Goal: Information Seeking & Learning: Learn about a topic

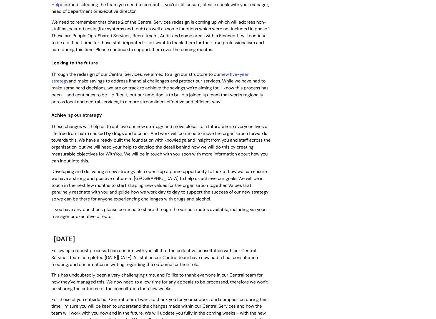
scroll to position [109, 0]
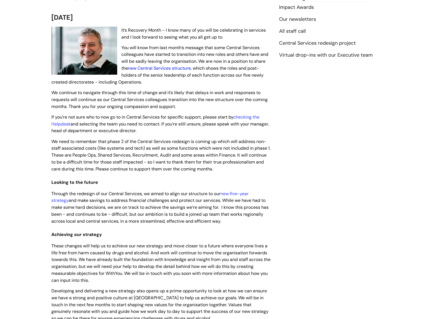
click at [178, 68] on link "new Central Services structure" at bounding box center [159, 68] width 63 height 6
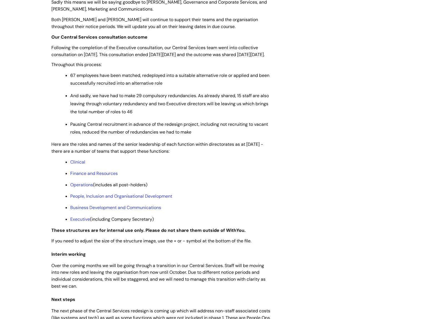
scroll to position [334, 0]
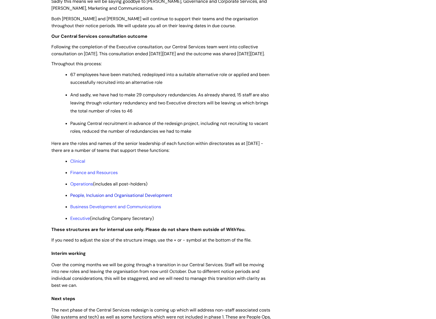
click at [88, 198] on link "People, Inclusion and Organisational Development" at bounding box center [121, 196] width 102 height 6
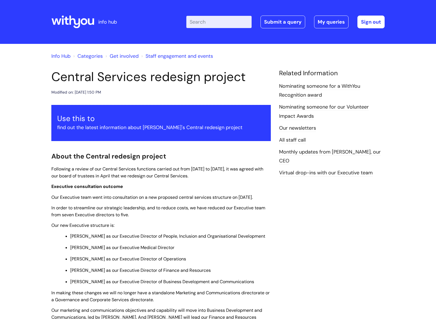
scroll to position [334, 0]
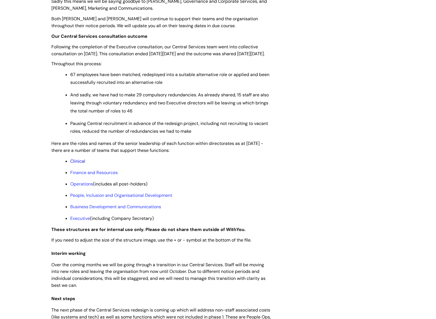
click at [79, 164] on link "Clinical" at bounding box center [77, 161] width 15 height 6
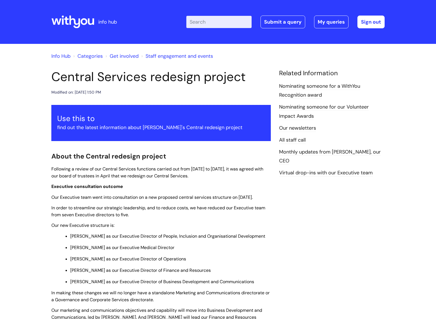
scroll to position [334, 0]
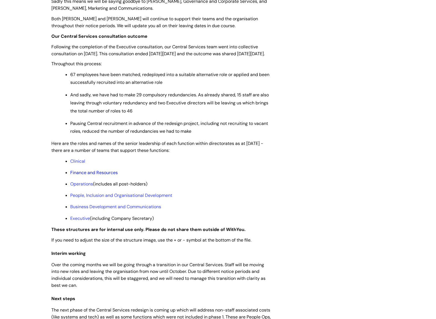
click at [86, 176] on link "Finance and Resources" at bounding box center [94, 173] width 48 height 6
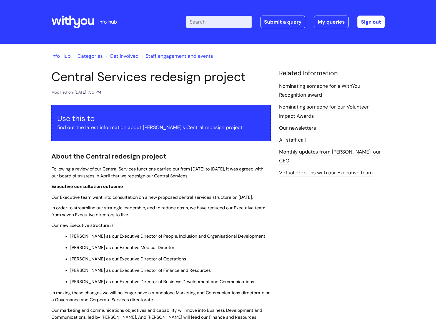
scroll to position [334, 0]
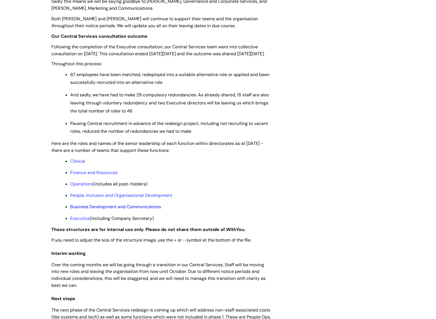
click at [80, 210] on link "Business Development and Communications" at bounding box center [115, 207] width 91 height 6
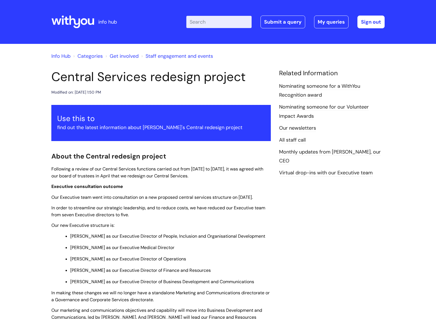
scroll to position [334, 0]
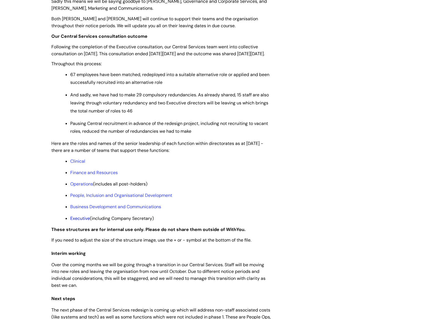
click at [82, 221] on link "Executive" at bounding box center [80, 219] width 20 height 6
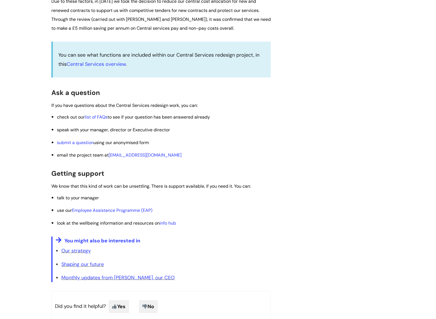
scroll to position [862, 0]
click at [94, 120] on link "list of FAQs" at bounding box center [96, 117] width 23 height 6
